Goal: Share content

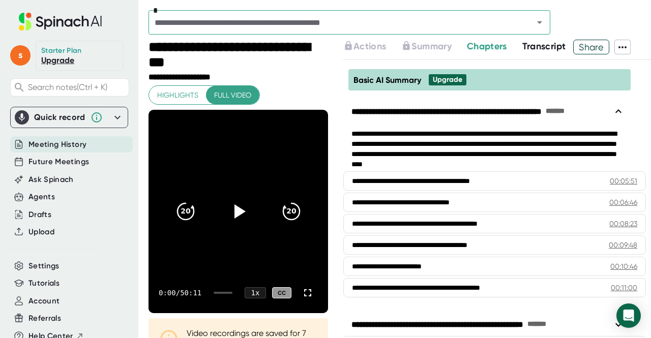
click at [590, 51] on span "Share" at bounding box center [591, 47] width 35 height 18
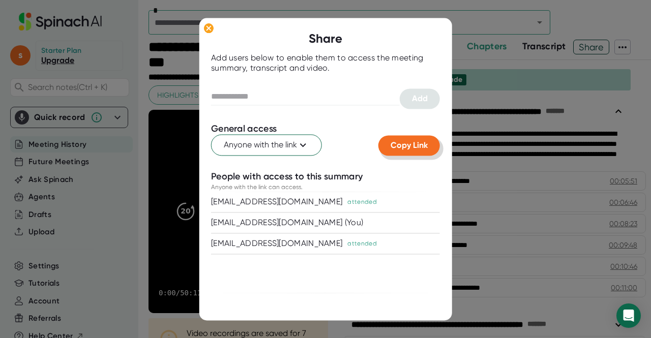
click at [396, 145] on span "Copy Link" at bounding box center [408, 146] width 37 height 10
click at [472, 43] on div at bounding box center [325, 169] width 651 height 338
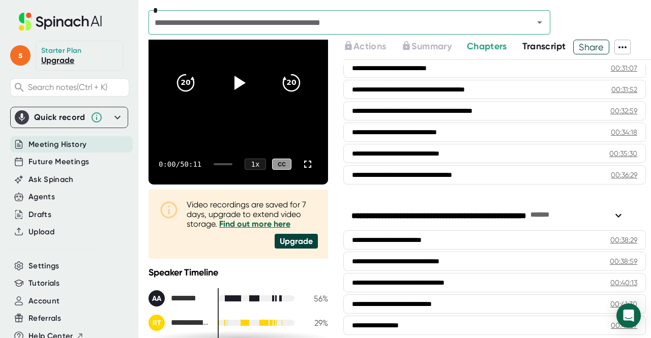
scroll to position [129, 0]
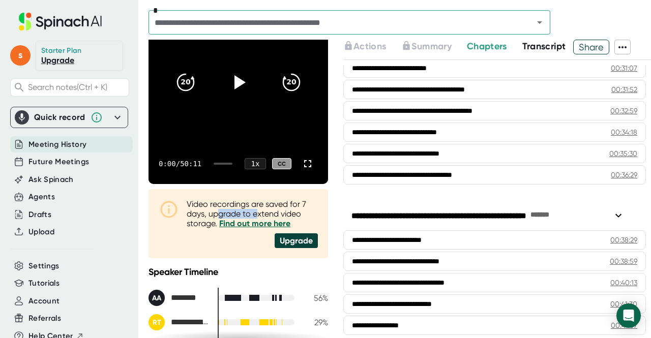
drag, startPoint x: 221, startPoint y: 209, endPoint x: 262, endPoint y: 210, distance: 41.2
click at [262, 210] on div "Video recordings are saved for 7 days, upgrade to extend video storage. Find ou…" at bounding box center [252, 213] width 131 height 29
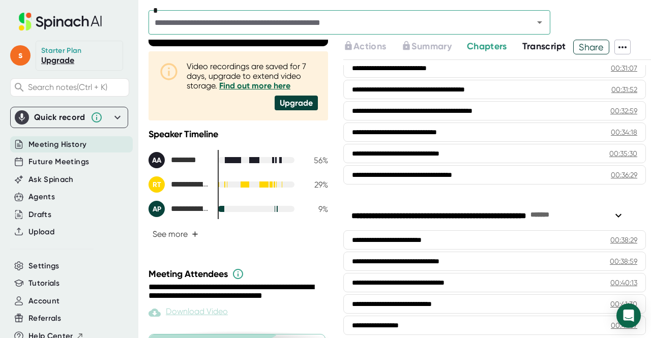
scroll to position [269, 0]
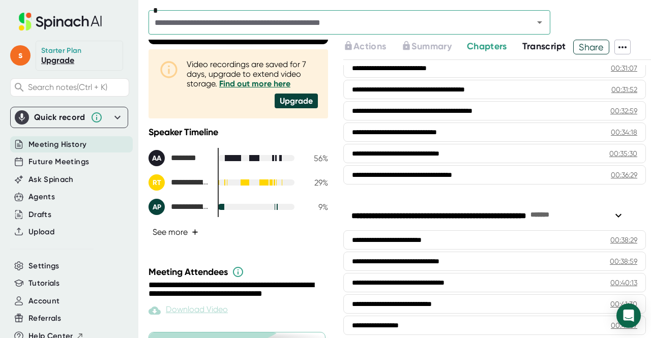
click at [196, 230] on span "+" at bounding box center [195, 232] width 7 height 8
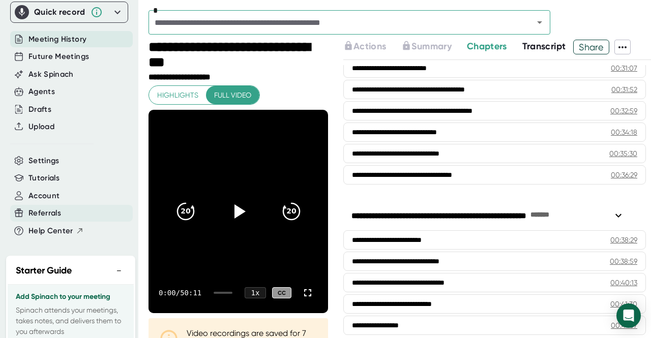
scroll to position [180, 0]
